Goal: Information Seeking & Learning: Compare options

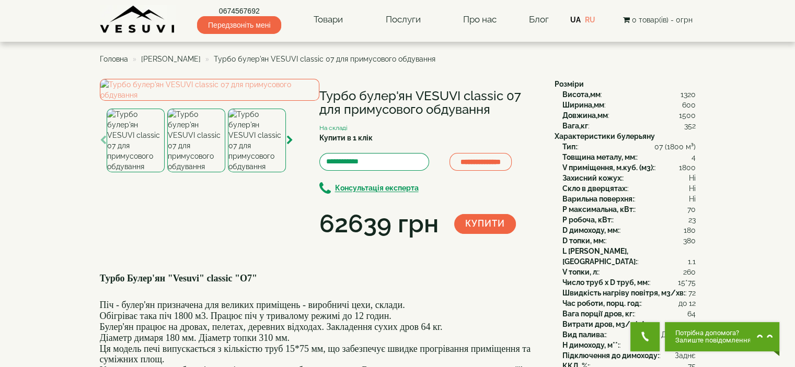
click at [183, 56] on span "[PERSON_NAME]" at bounding box center [171, 59] width 60 height 8
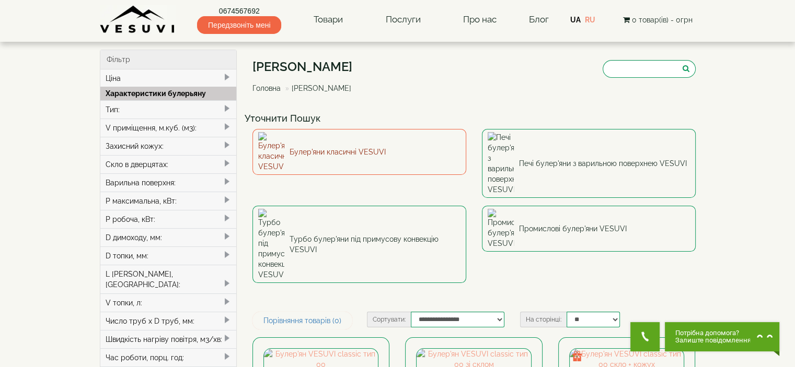
click at [360, 144] on link "Булер'яни класичні VESUVI" at bounding box center [359, 152] width 214 height 46
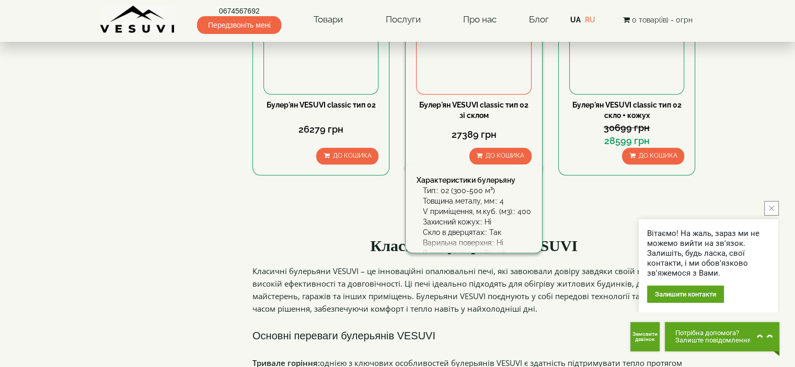
scroll to position [1150, 0]
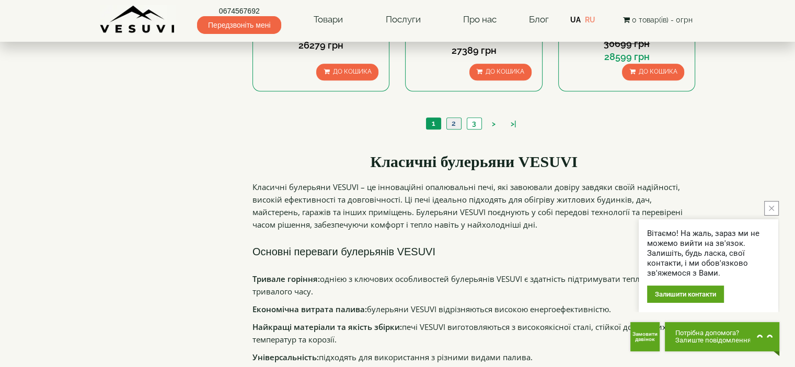
click at [456, 119] on link "2" at bounding box center [453, 123] width 15 height 11
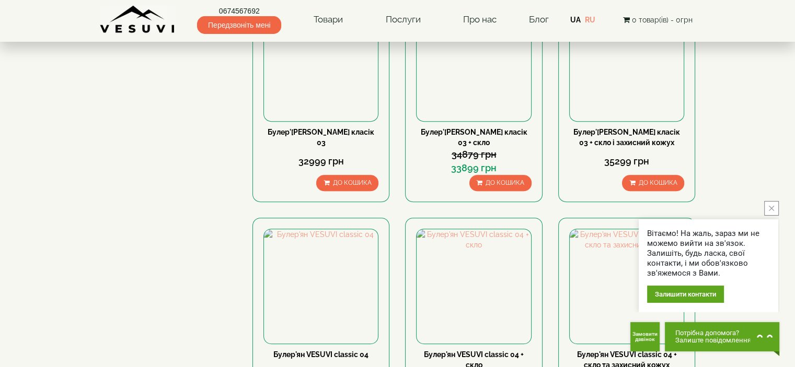
scroll to position [680, 0]
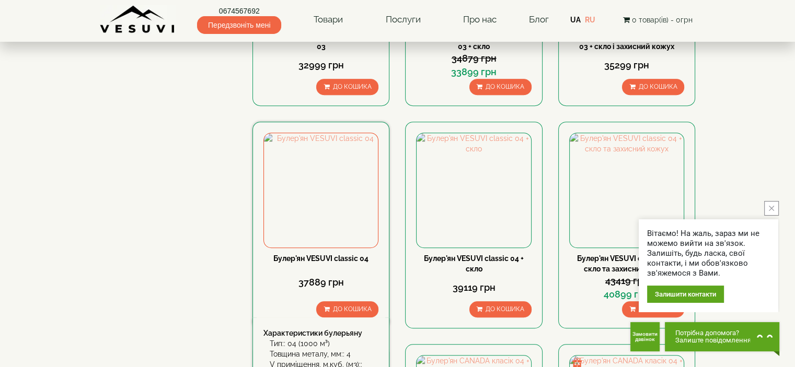
click at [360, 257] on link "Булер'ян VESUVI classic 04" at bounding box center [320, 259] width 95 height 8
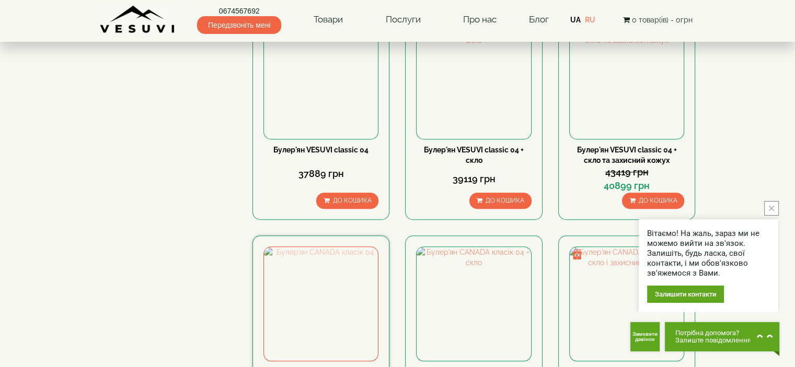
scroll to position [680, 0]
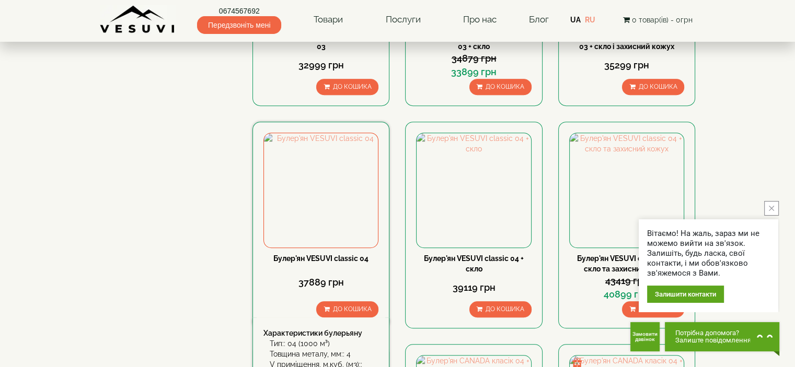
click at [328, 254] on div "Булер'ян VESUVI classic 04" at bounding box center [320, 259] width 115 height 10
click at [335, 257] on link "Булер'ян VESUVI classic 04" at bounding box center [320, 259] width 95 height 8
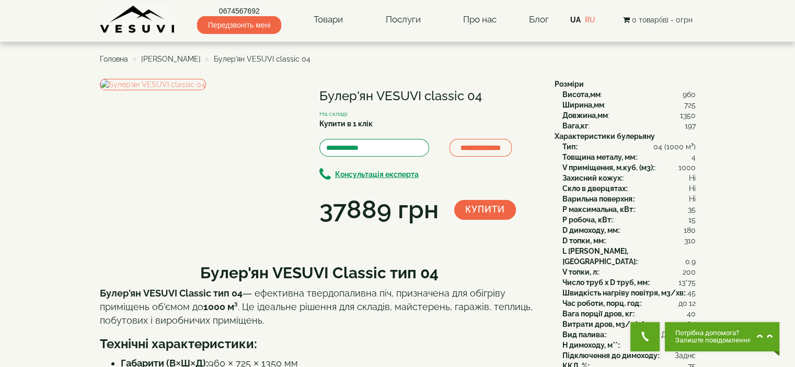
drag, startPoint x: 326, startPoint y: 95, endPoint x: 505, endPoint y: 97, distance: 179.3
click at [505, 97] on h1 "Булер'ян VESUVI classic 04" at bounding box center [429, 96] width 220 height 14
copy h1 "Булер'ян VESUVI classic 04"
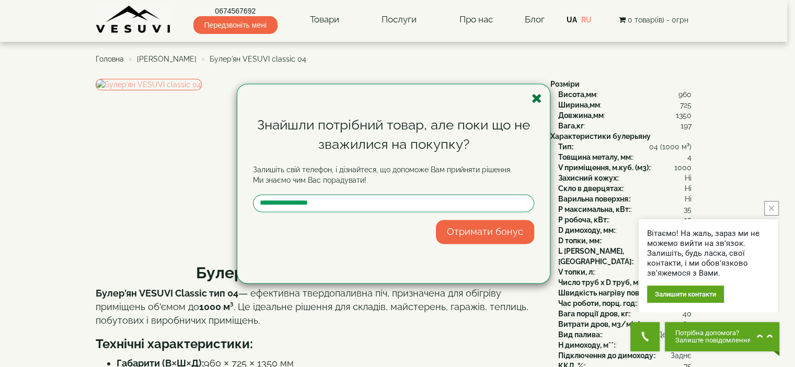
click at [535, 95] on icon "button" at bounding box center [537, 98] width 10 height 13
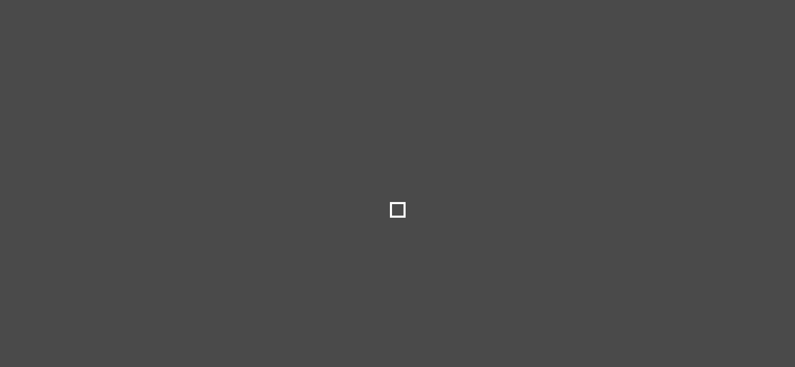
select select
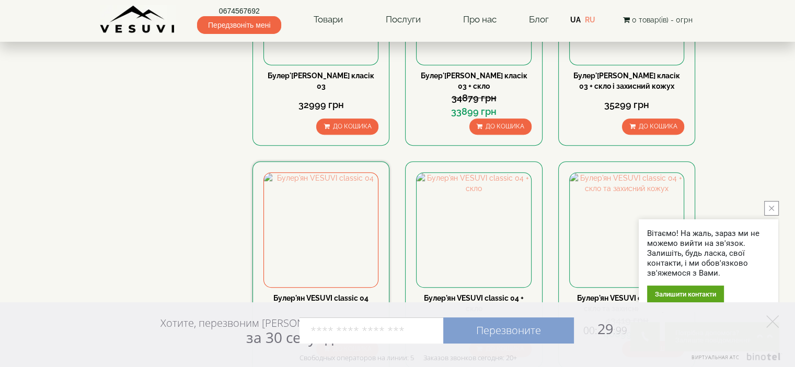
scroll to position [680, 0]
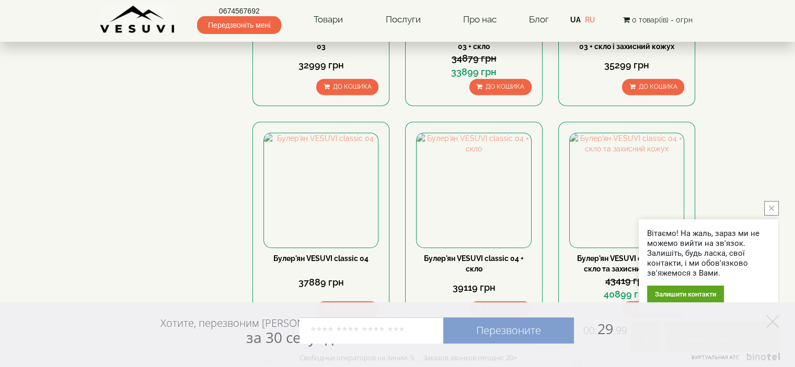
click at [776, 210] on button "close button" at bounding box center [771, 208] width 15 height 15
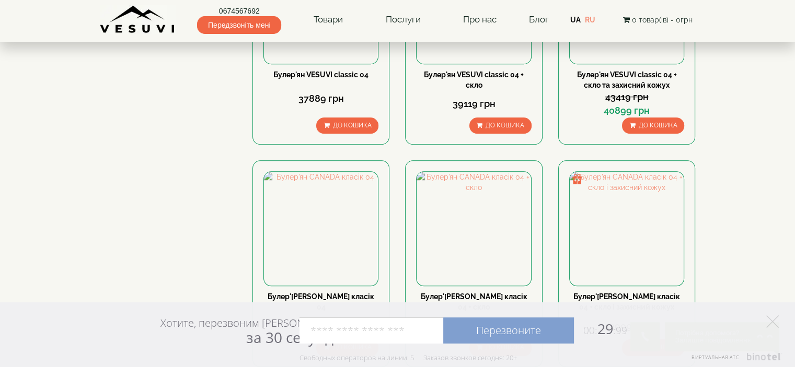
scroll to position [1045, 0]
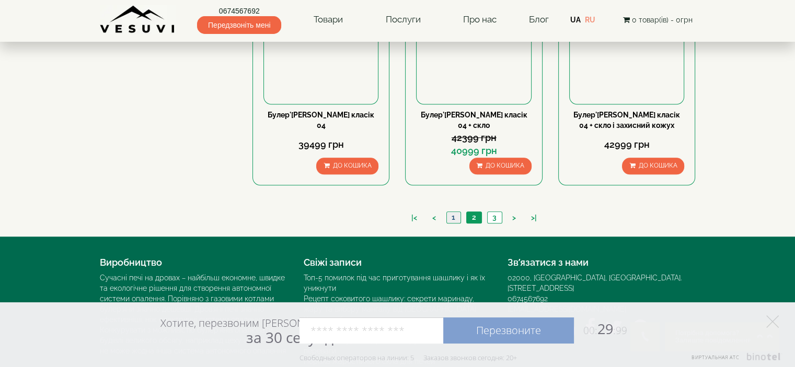
click at [451, 216] on link "1" at bounding box center [453, 217] width 14 height 11
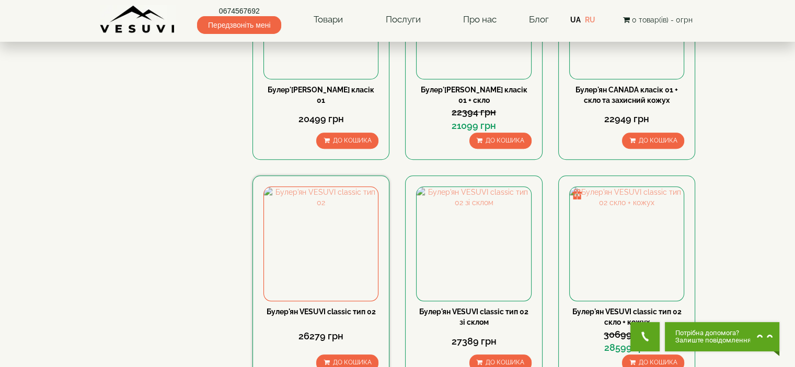
scroll to position [993, 0]
